Goal: Information Seeking & Learning: Learn about a topic

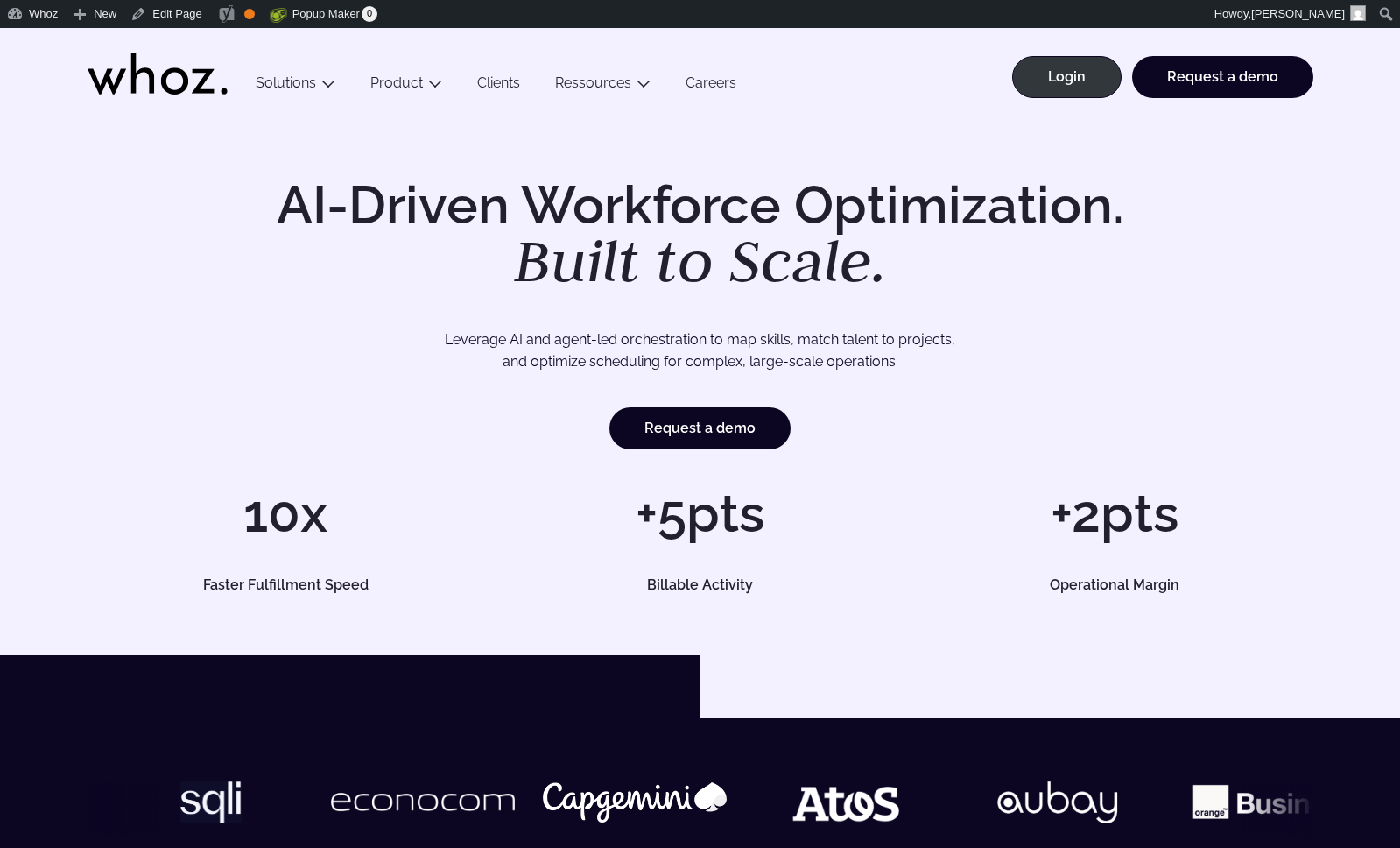
click at [498, 90] on link "Clients" at bounding box center [499, 86] width 78 height 23
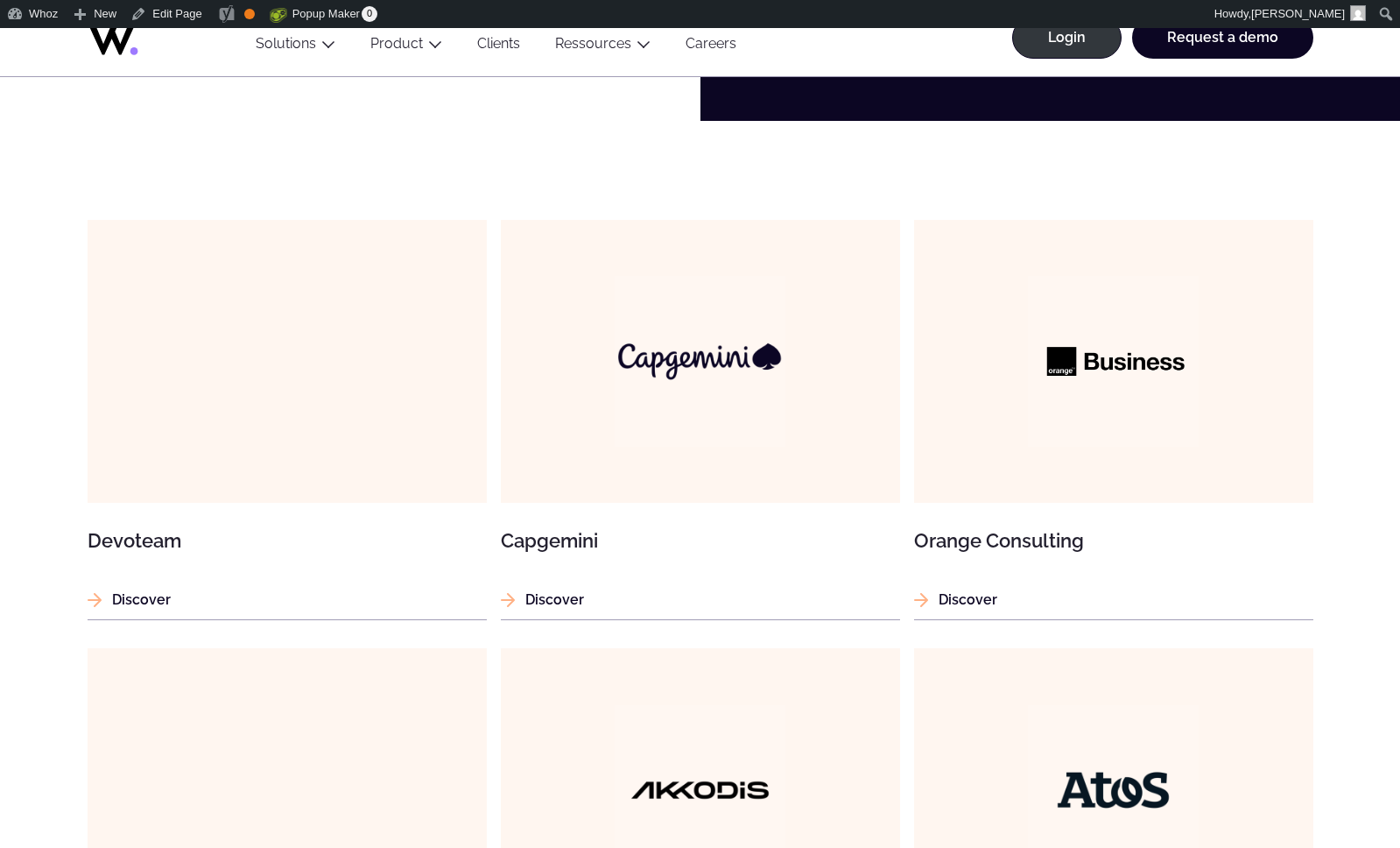
scroll to position [1053, 0]
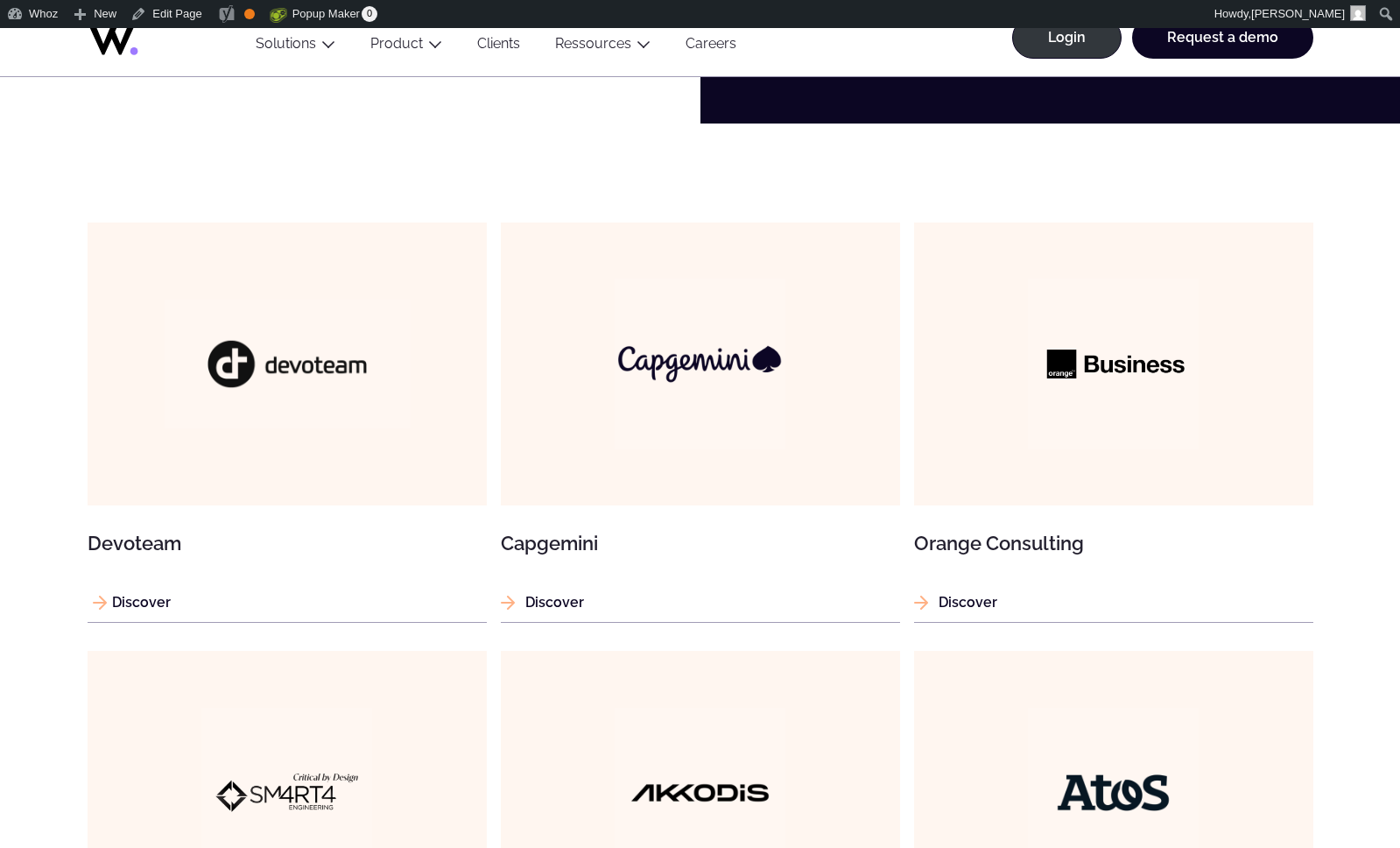
click at [299, 437] on figure at bounding box center [287, 364] width 400 height 283
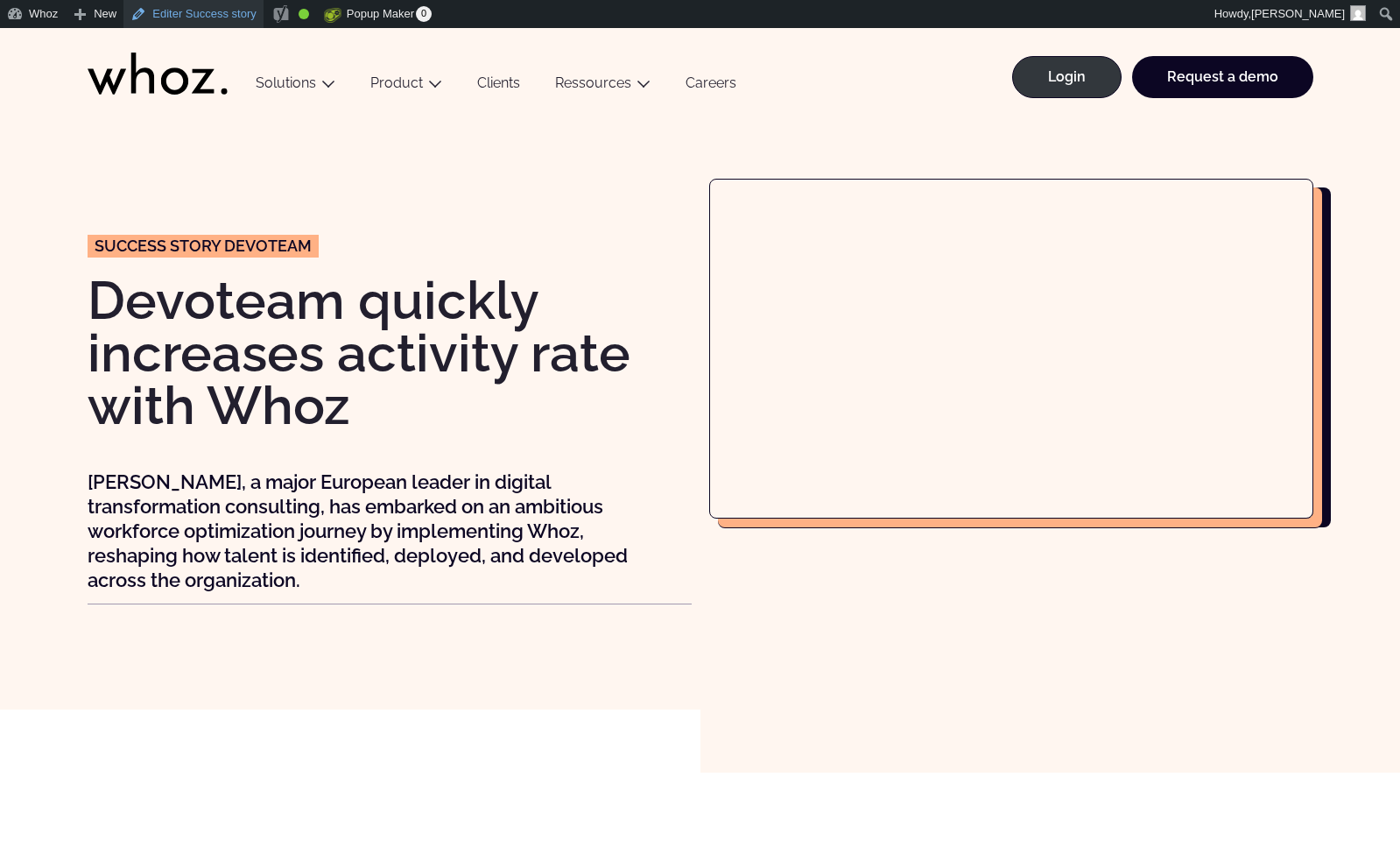
click at [160, 15] on link "Editer Success story" at bounding box center [194, 14] width 140 height 28
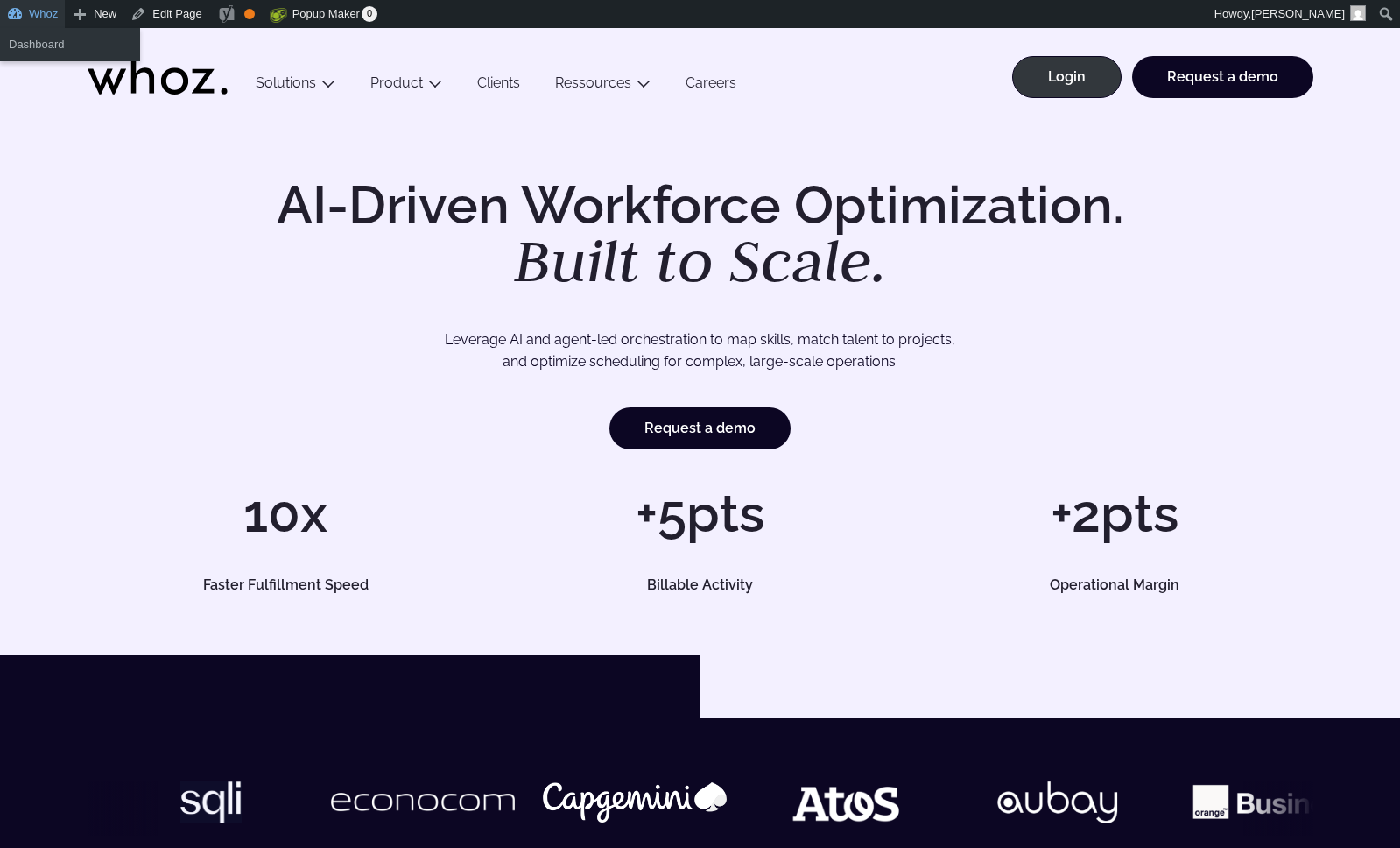
click at [39, 22] on link "Whoz" at bounding box center [33, 14] width 65 height 28
click at [493, 89] on link "Clients" at bounding box center [499, 86] width 78 height 23
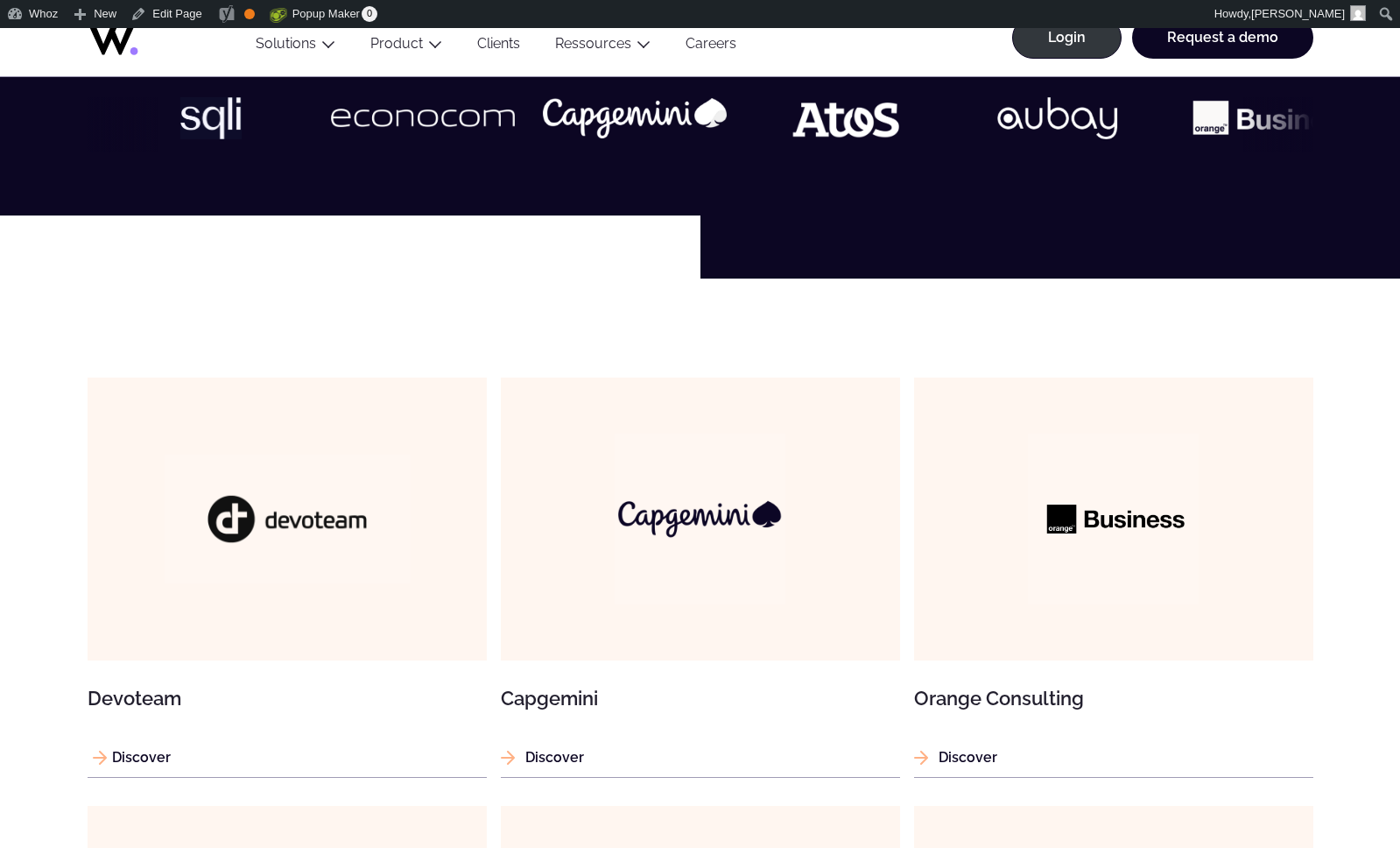
scroll to position [897, 0]
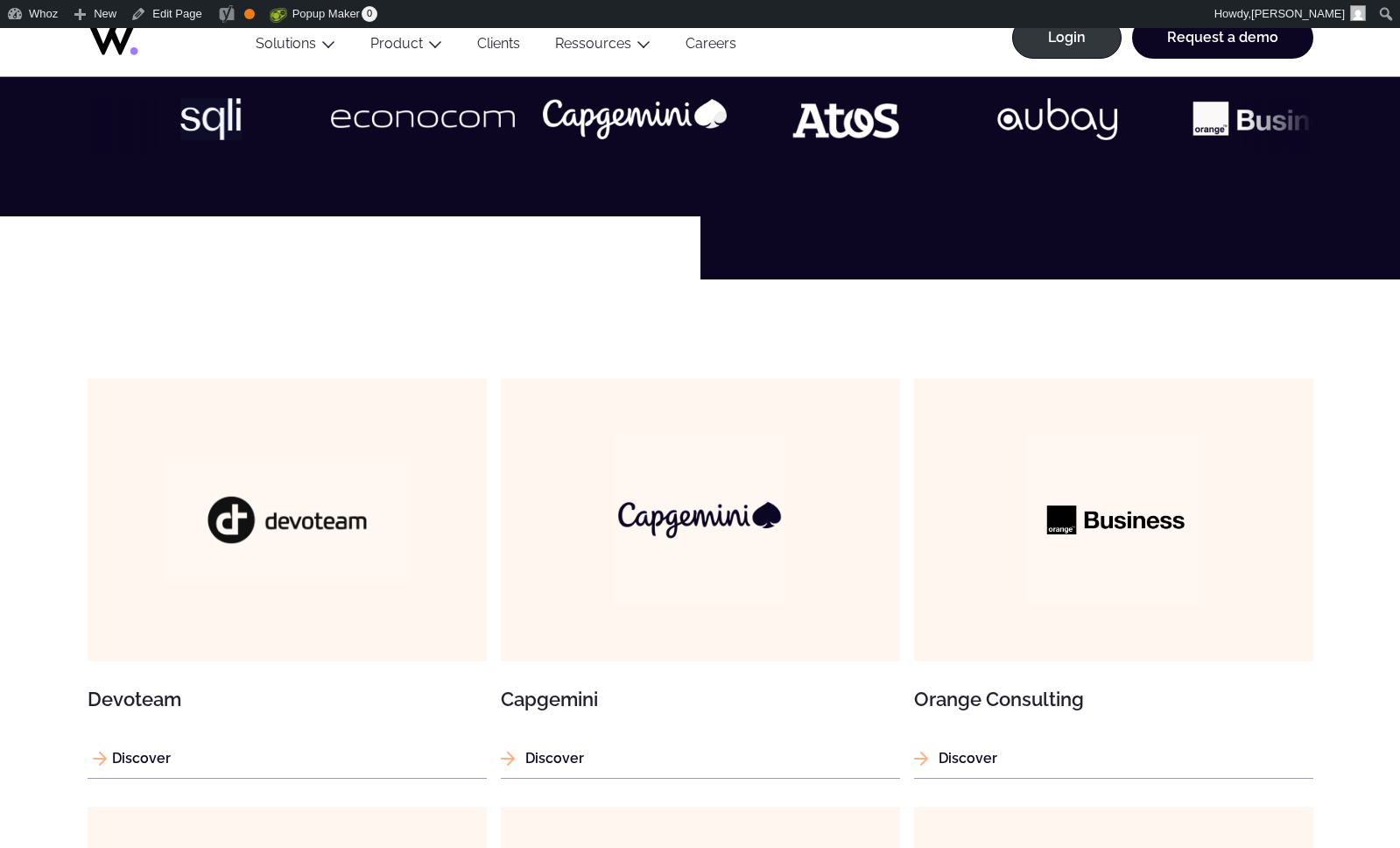
click at [340, 448] on figure at bounding box center [287, 520] width 400 height 283
